Goal: Navigation & Orientation: Understand site structure

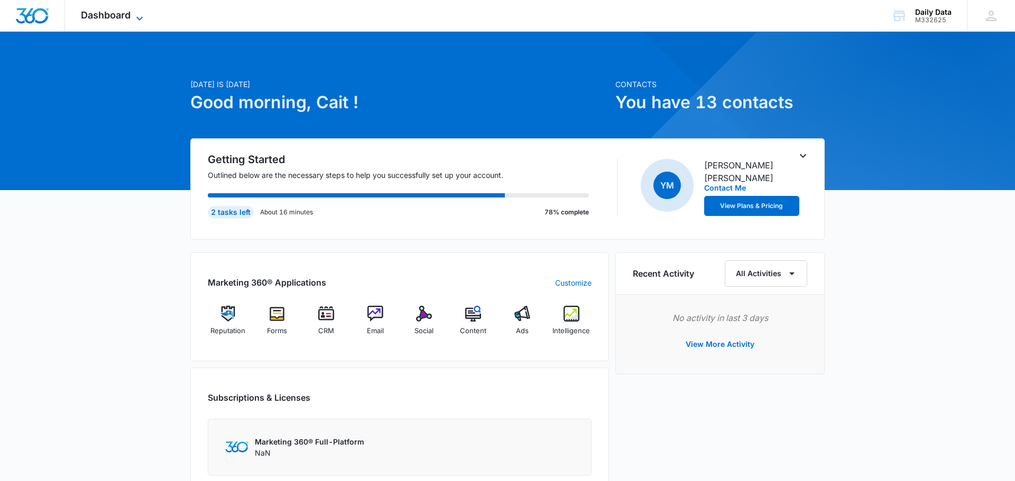
click at [136, 14] on icon at bounding box center [139, 18] width 13 height 13
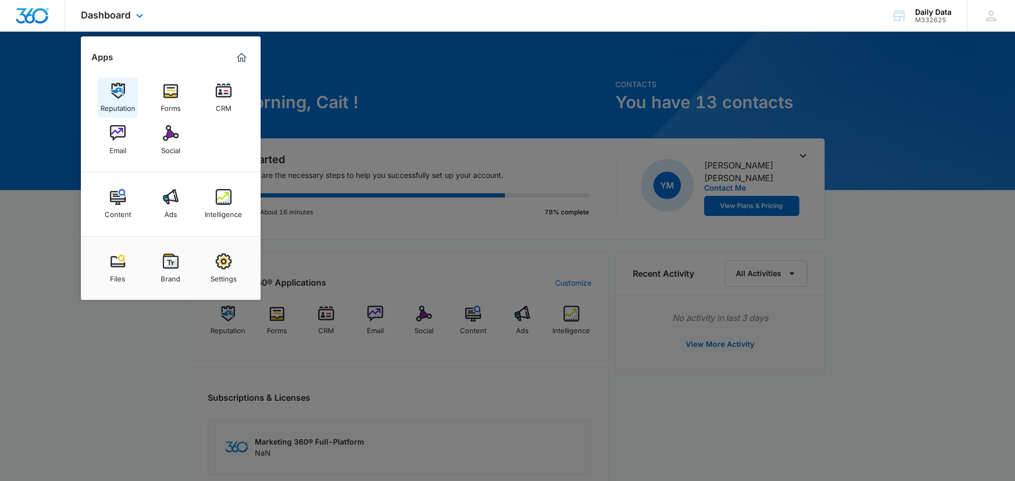
click at [112, 101] on div "Reputation" at bounding box center [117, 106] width 35 height 14
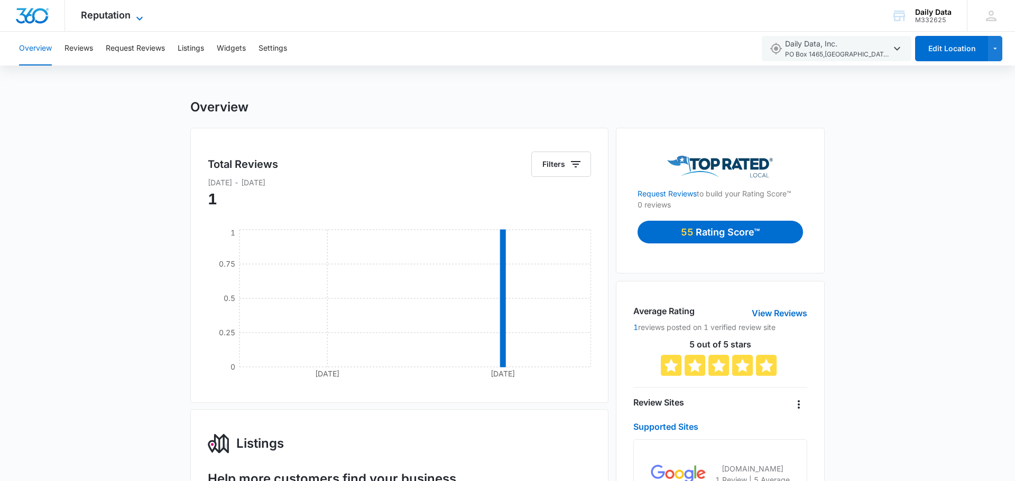
click at [142, 18] on icon at bounding box center [139, 18] width 13 height 13
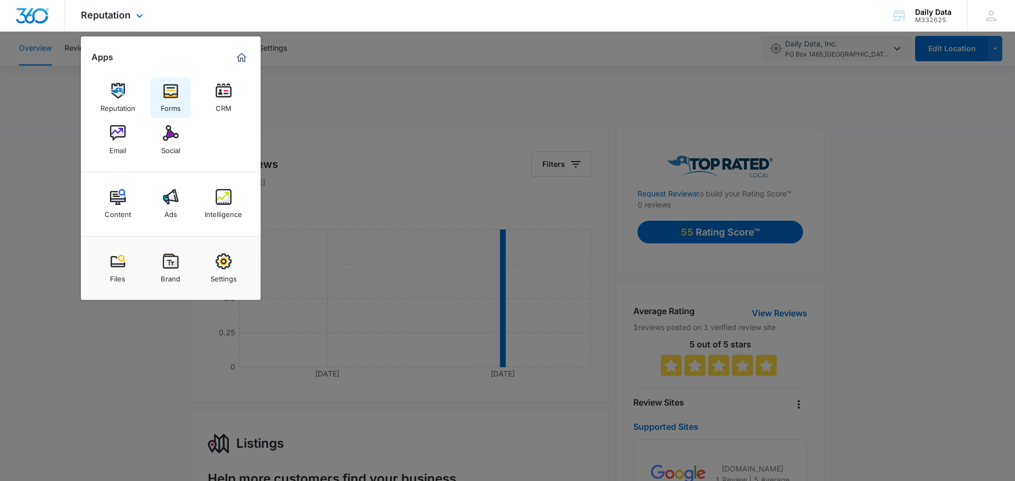
click at [165, 81] on link "Forms" at bounding box center [171, 98] width 40 height 40
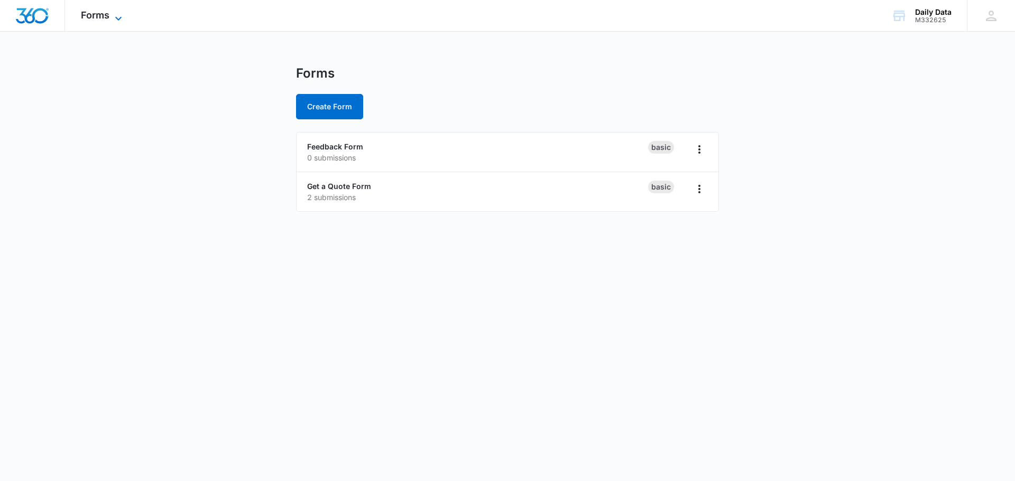
click at [121, 16] on icon at bounding box center [118, 18] width 13 height 13
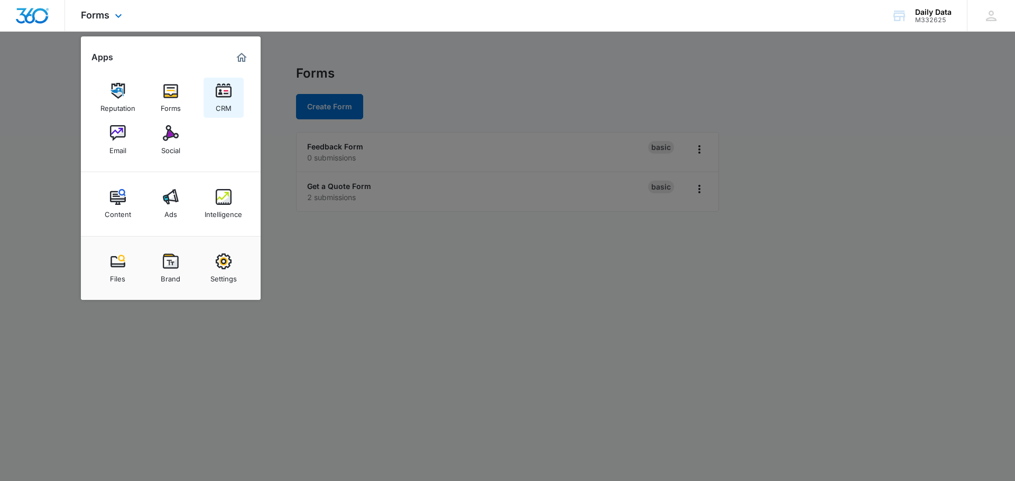
click at [234, 94] on link "CRM" at bounding box center [223, 98] width 40 height 40
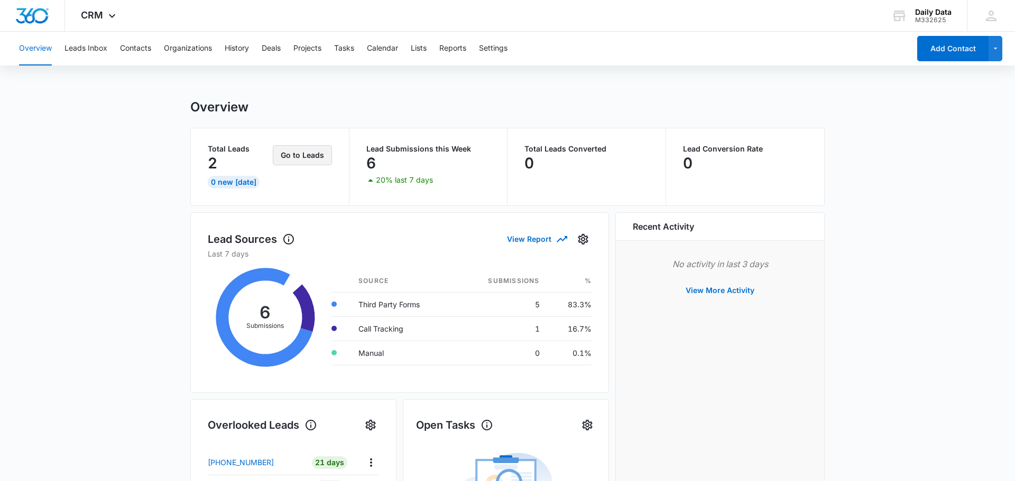
click at [296, 155] on button "Go to Leads" at bounding box center [302, 155] width 59 height 20
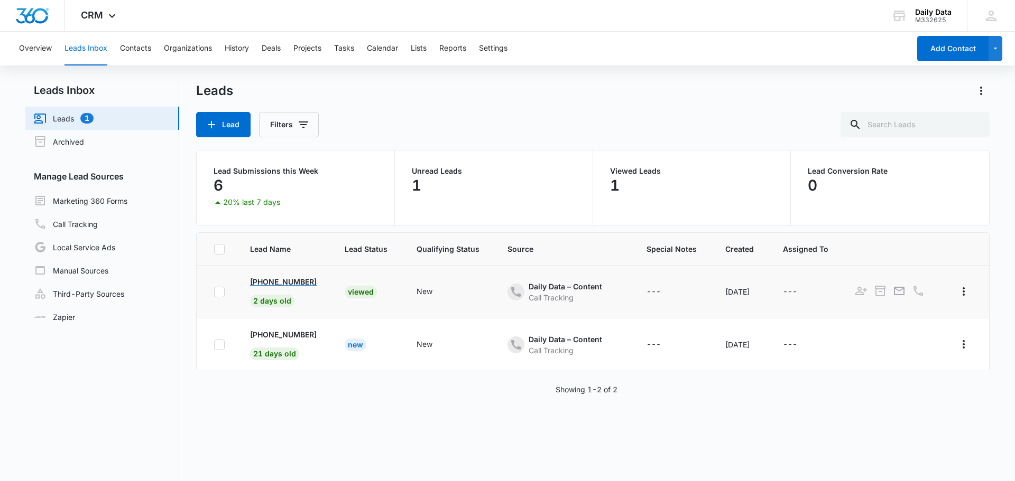
click at [296, 282] on p "[PHONE_NUMBER]" at bounding box center [283, 281] width 67 height 11
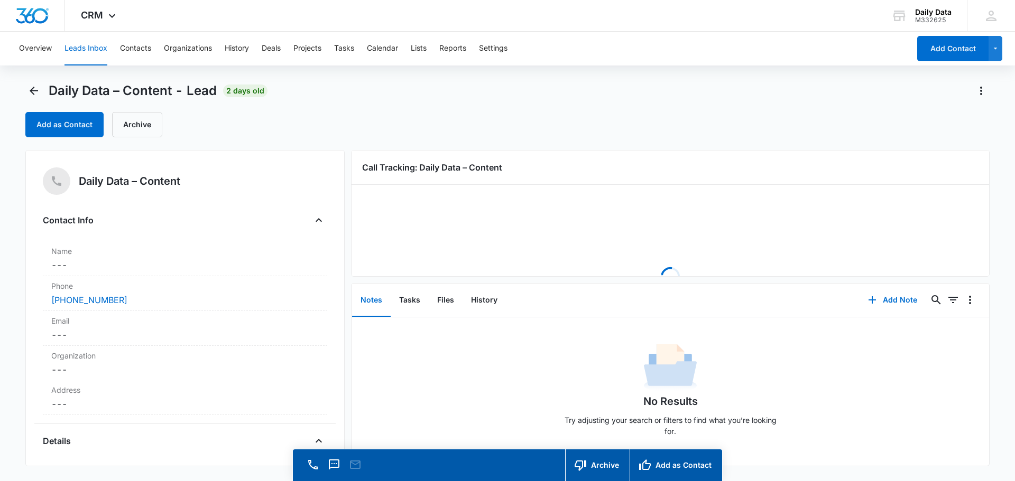
scroll to position [30, 0]
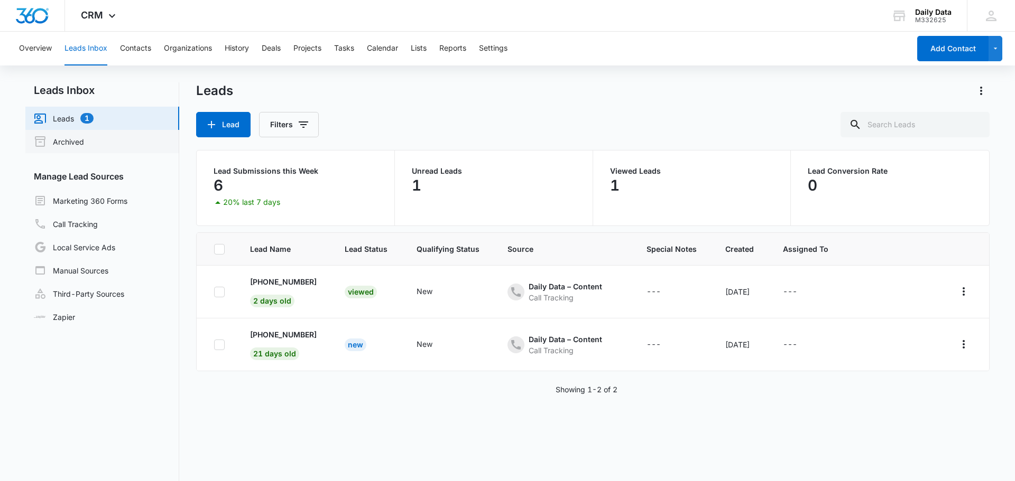
click at [84, 135] on link "Archived" at bounding box center [59, 141] width 50 height 13
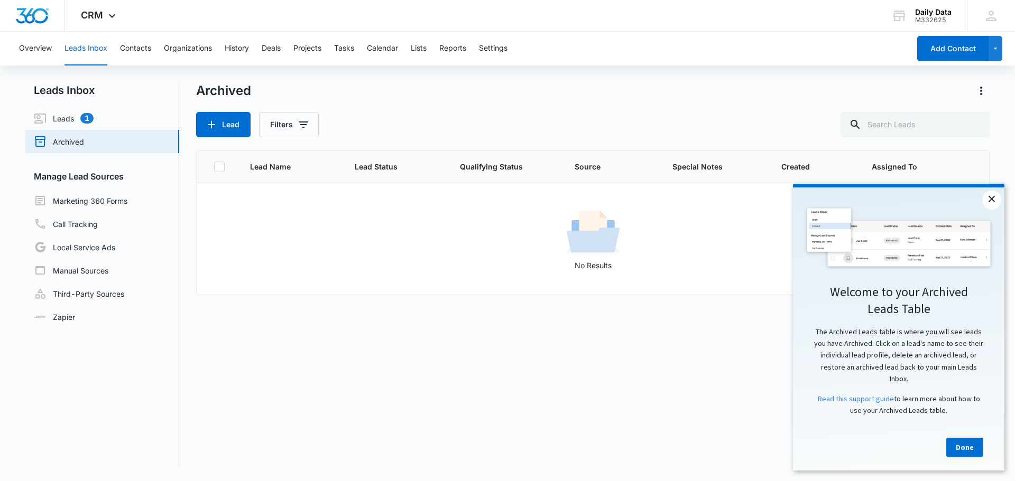
click at [988, 198] on link "×" at bounding box center [991, 200] width 19 height 19
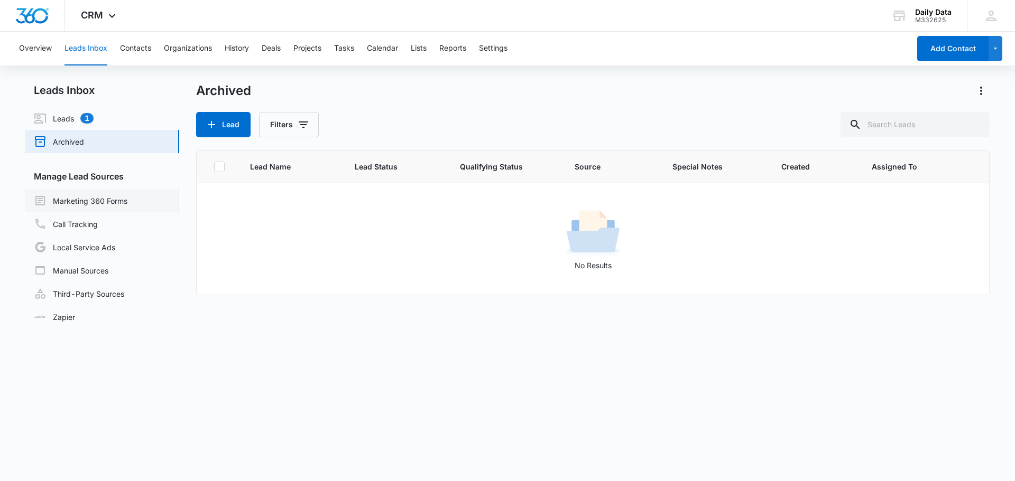
click at [73, 195] on link "Marketing 360 Forms" at bounding box center [81, 200] width 94 height 13
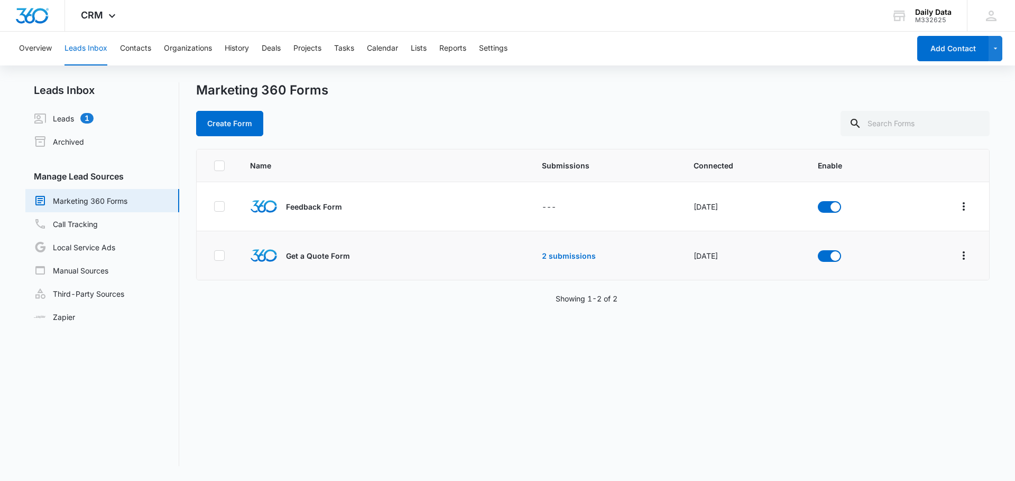
click at [284, 258] on div "Get a Quote Form" at bounding box center [357, 255] width 214 height 27
click at [97, 247] on link "Local Service Ads" at bounding box center [74, 247] width 81 height 13
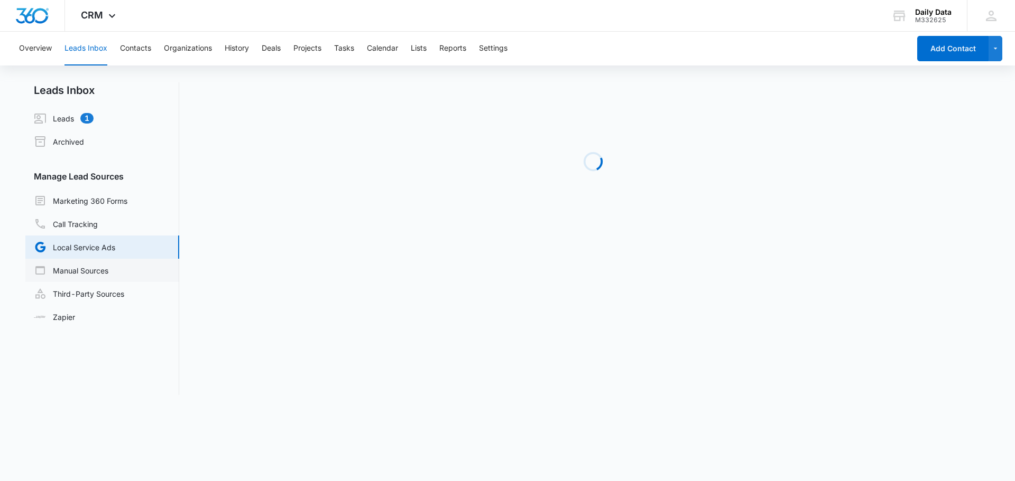
click at [96, 271] on link "Manual Sources" at bounding box center [71, 270] width 75 height 13
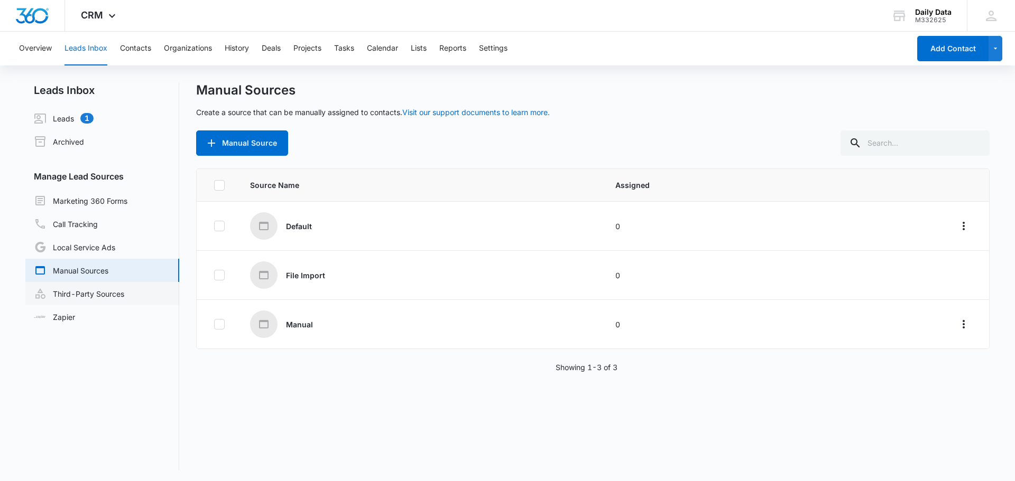
click at [99, 290] on link "Third-Party Sources" at bounding box center [79, 294] width 90 height 13
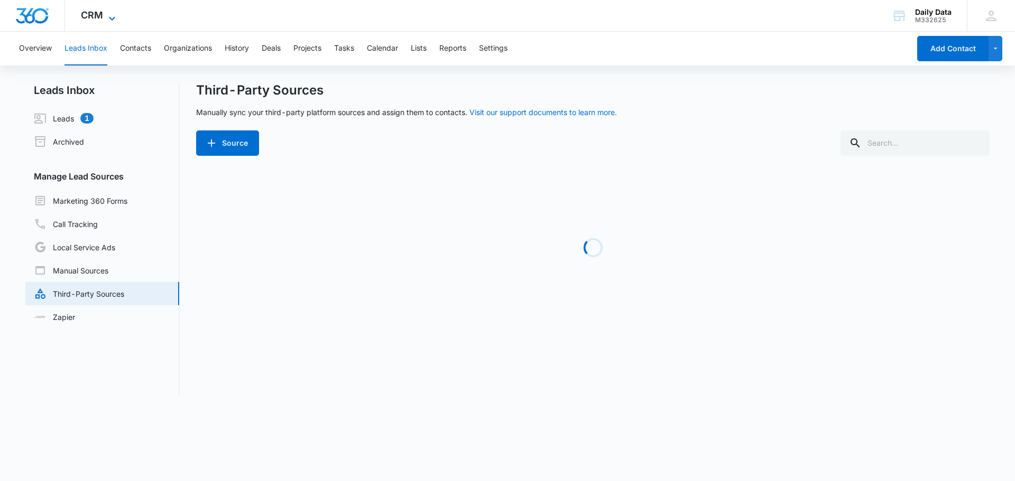
click at [112, 16] on icon at bounding box center [112, 18] width 13 height 13
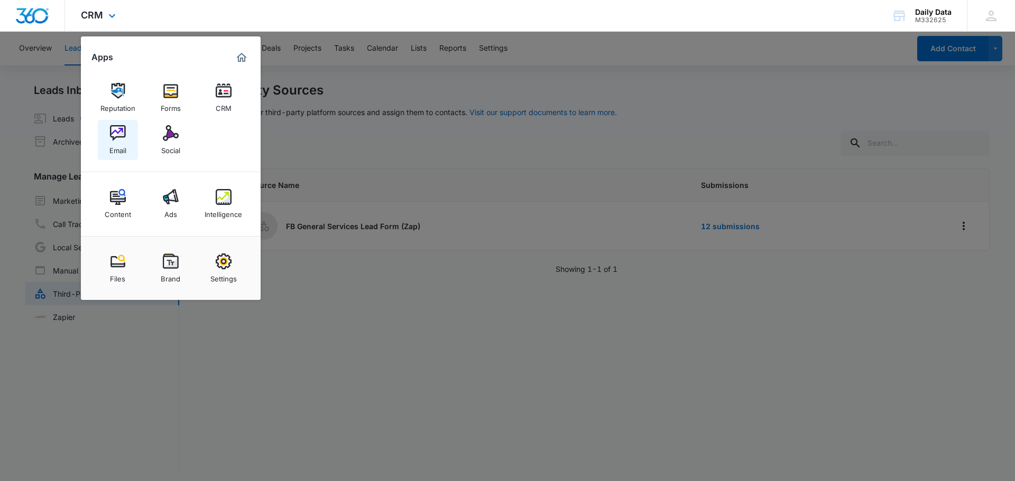
click at [122, 138] on img at bounding box center [118, 133] width 16 height 16
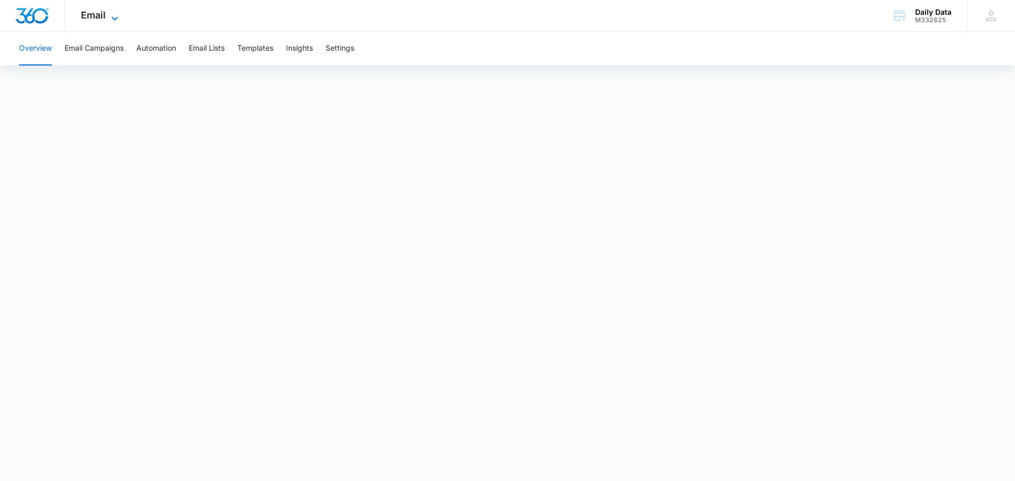
click at [113, 17] on icon at bounding box center [114, 18] width 13 height 13
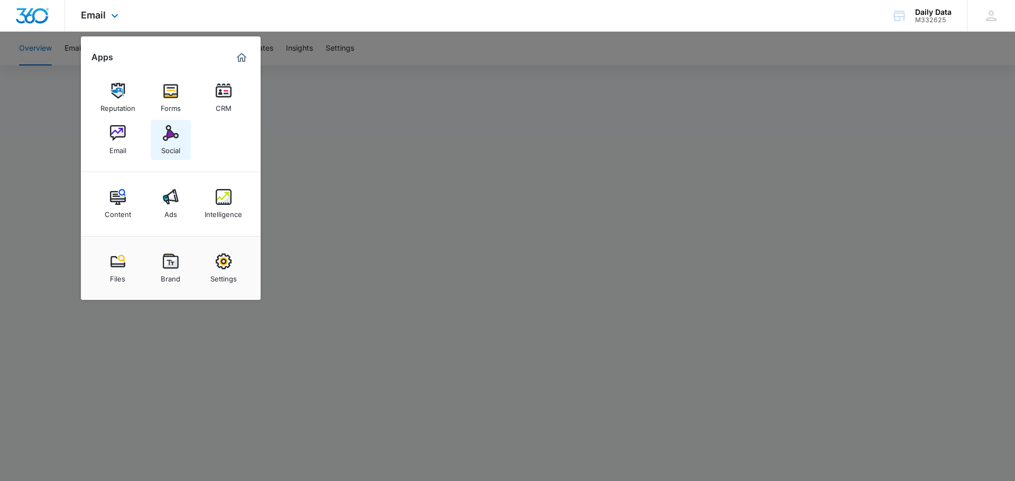
click at [164, 141] on div "Social" at bounding box center [170, 148] width 19 height 14
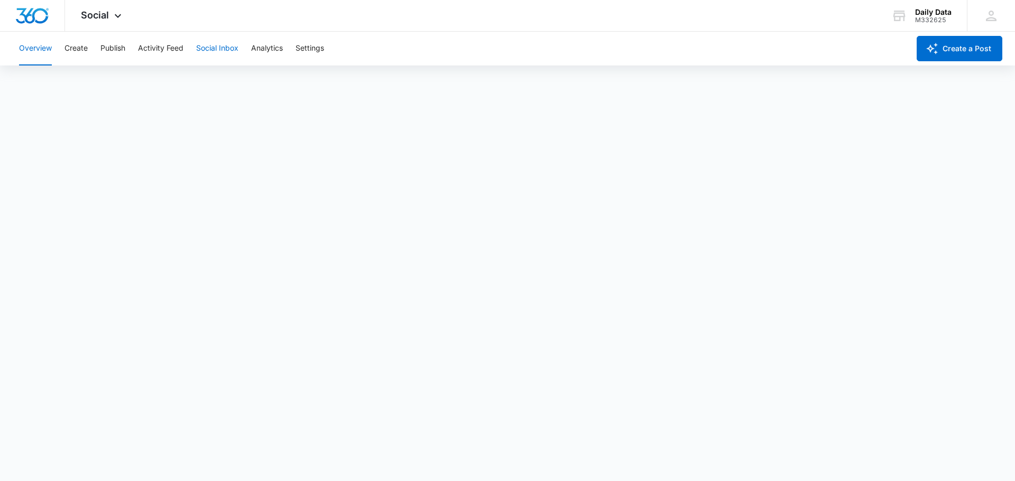
click at [238, 57] on button "Social Inbox" at bounding box center [217, 49] width 42 height 34
click at [275, 48] on button "Analytics" at bounding box center [267, 49] width 32 height 34
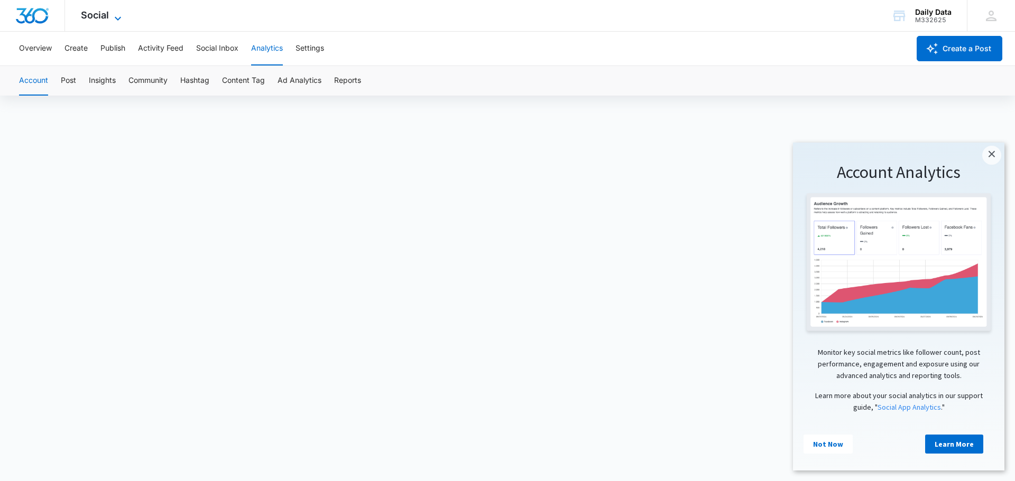
click at [113, 20] on icon at bounding box center [118, 18] width 13 height 13
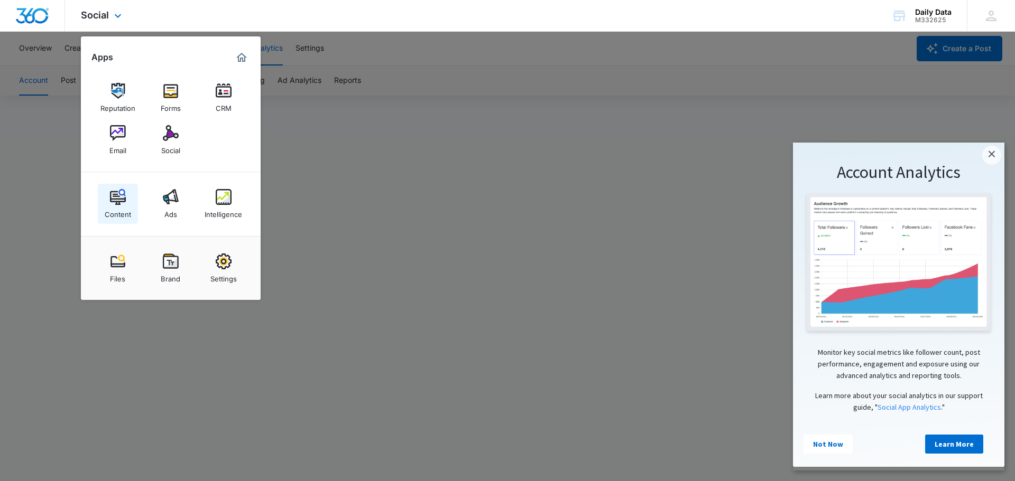
click at [110, 193] on img at bounding box center [118, 197] width 16 height 16
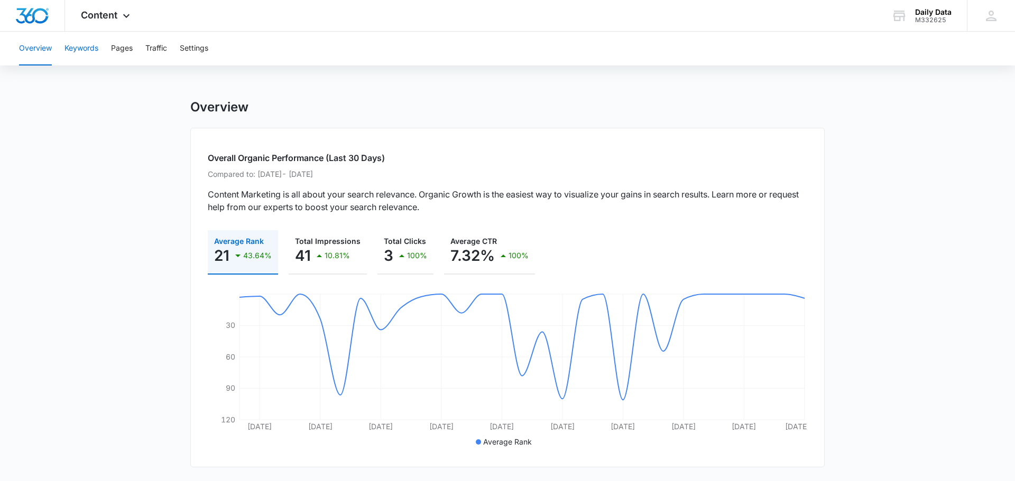
click at [97, 42] on button "Keywords" at bounding box center [81, 49] width 34 height 34
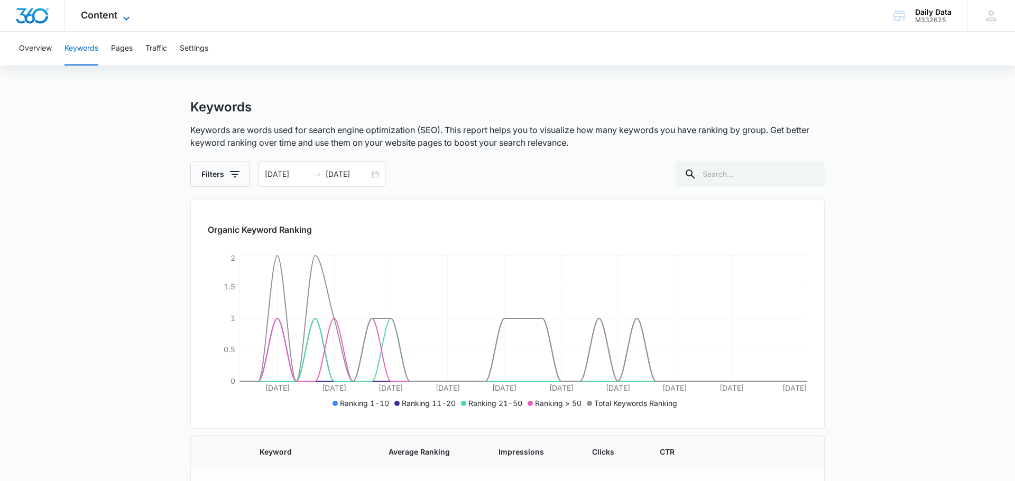
click at [129, 16] on icon at bounding box center [126, 18] width 13 height 13
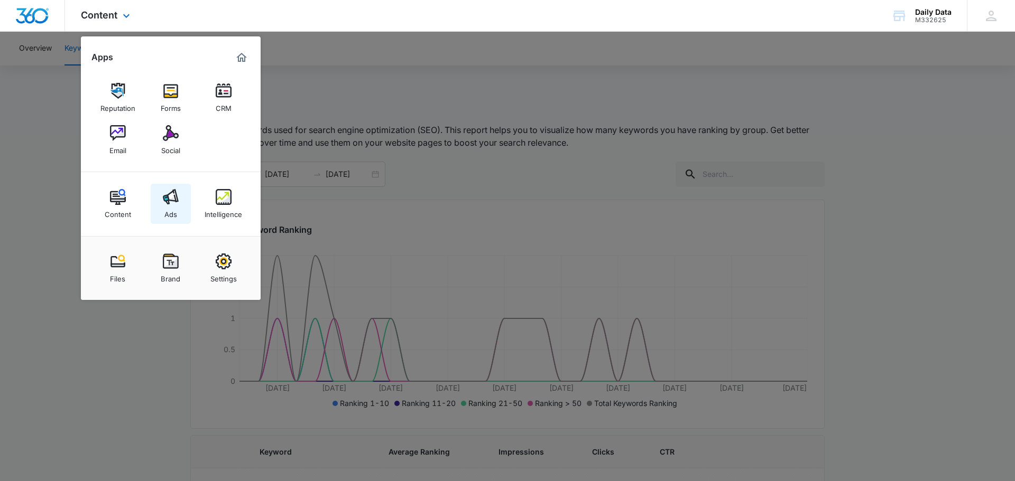
click at [171, 197] on img at bounding box center [171, 197] width 16 height 16
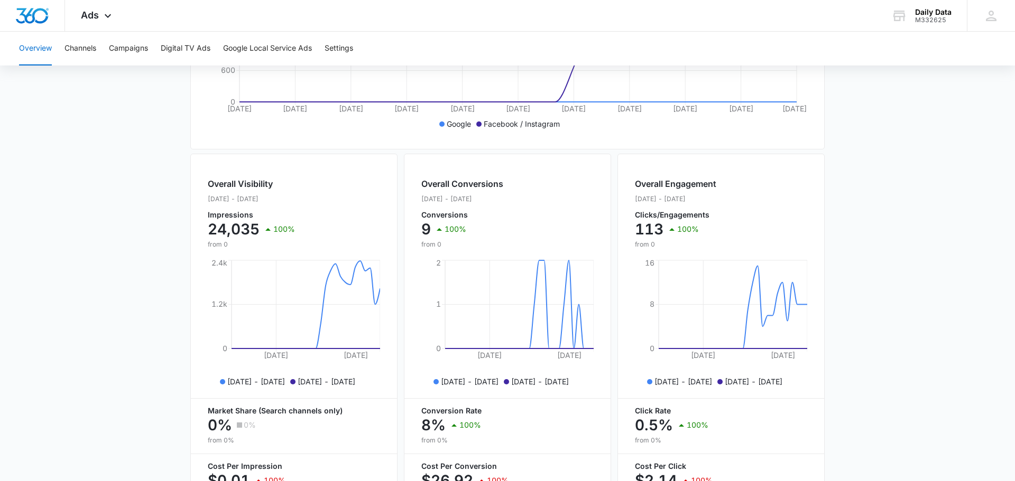
scroll to position [377, 0]
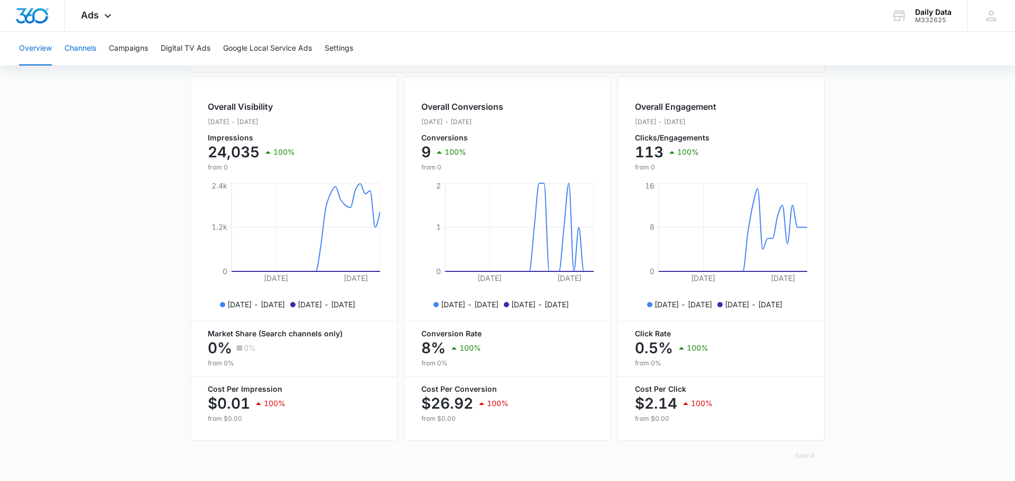
click at [83, 48] on button "Channels" at bounding box center [80, 49] width 32 height 34
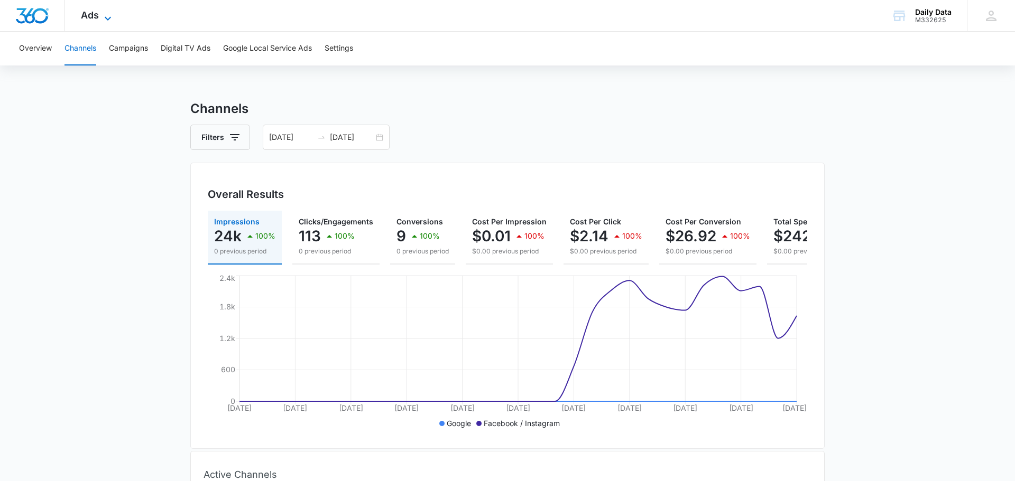
click at [104, 16] on icon at bounding box center [107, 18] width 13 height 13
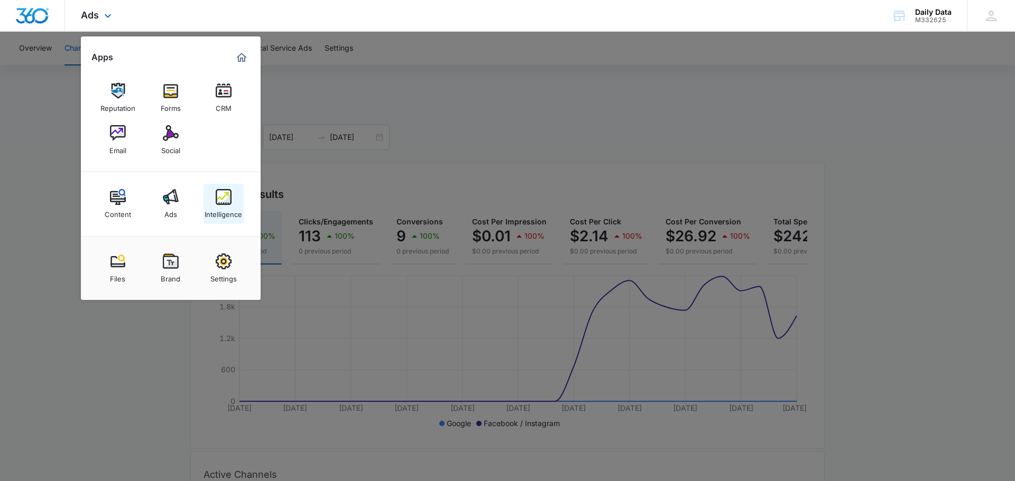
click at [212, 189] on link "Intelligence" at bounding box center [223, 204] width 40 height 40
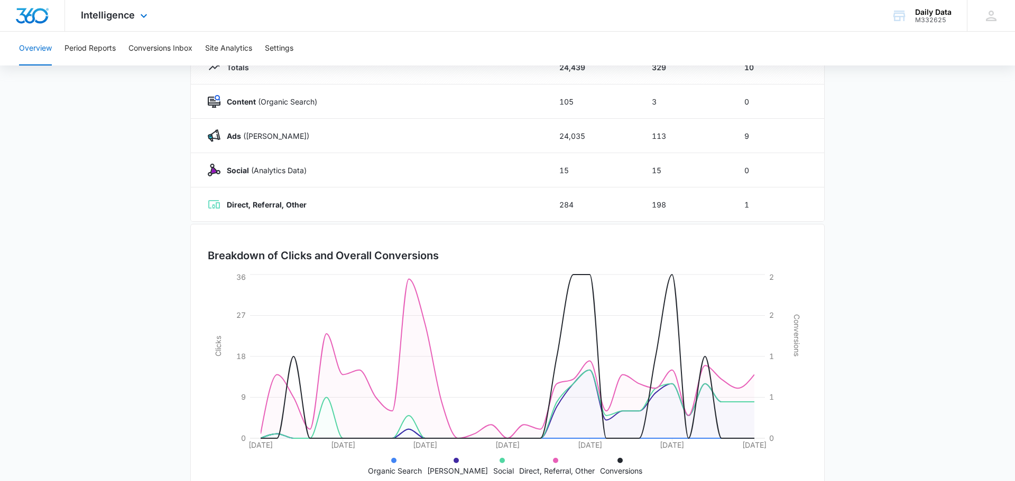
scroll to position [143, 0]
